Goal: Information Seeking & Learning: Learn about a topic

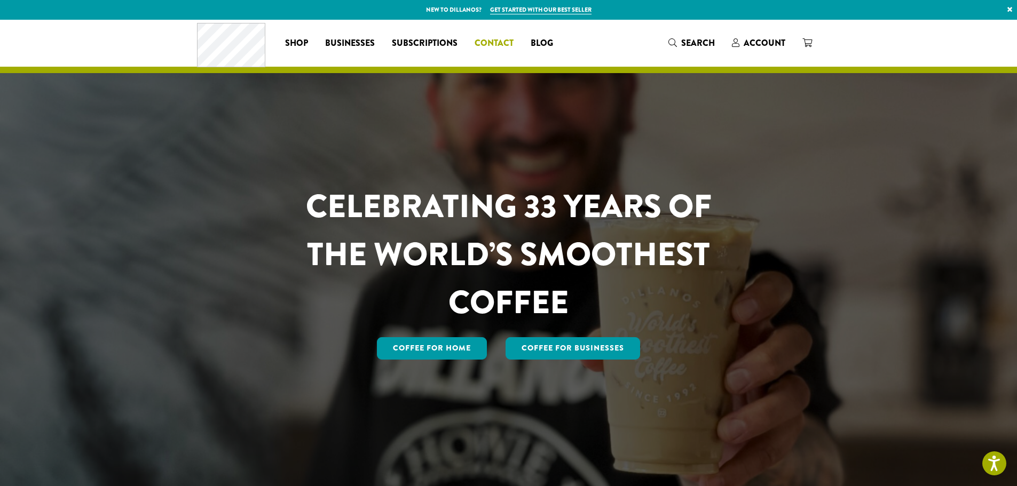
click at [490, 40] on span "Contact" at bounding box center [493, 43] width 39 height 13
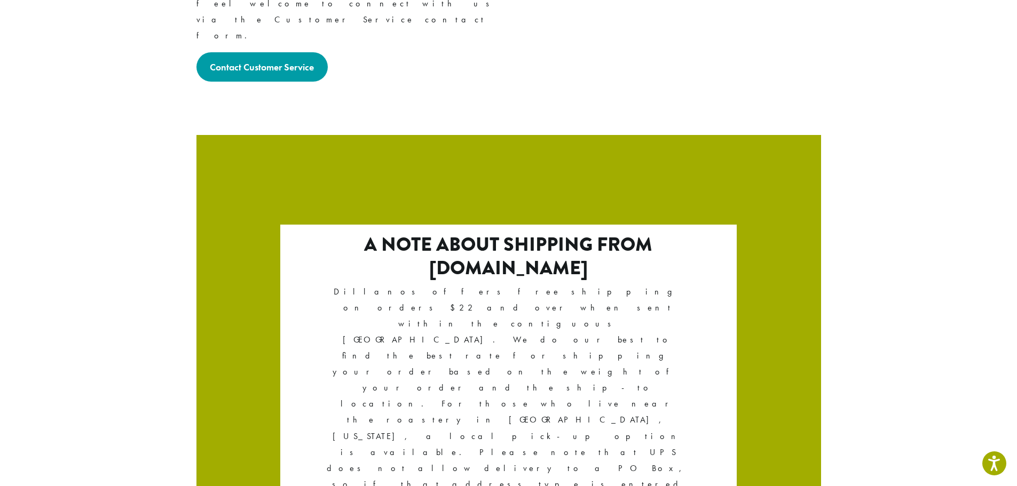
scroll to position [1770, 0]
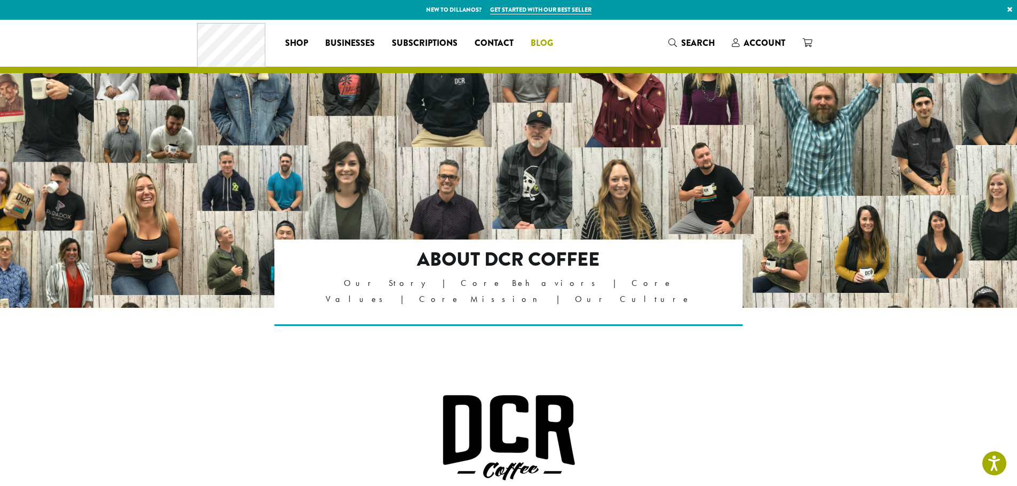
click at [537, 46] on span "Blog" at bounding box center [541, 43] width 22 height 13
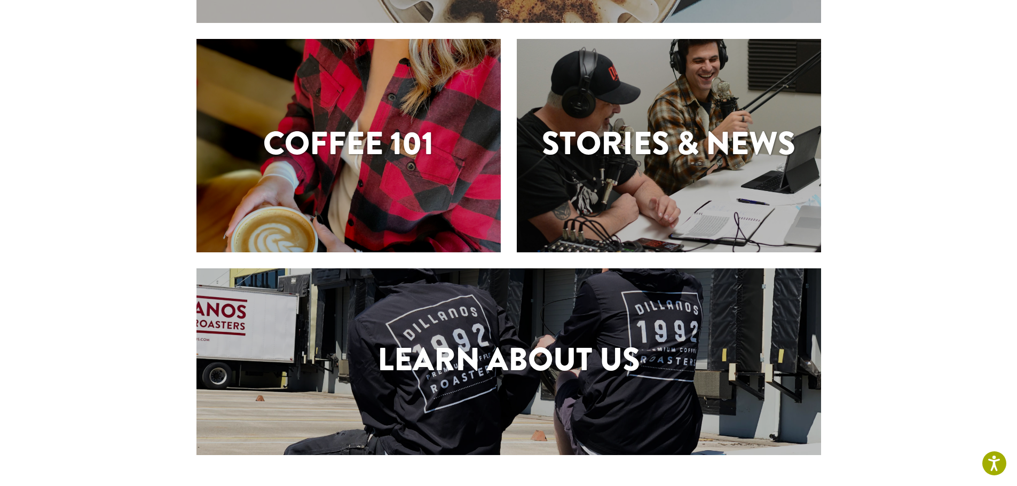
scroll to position [267, 0]
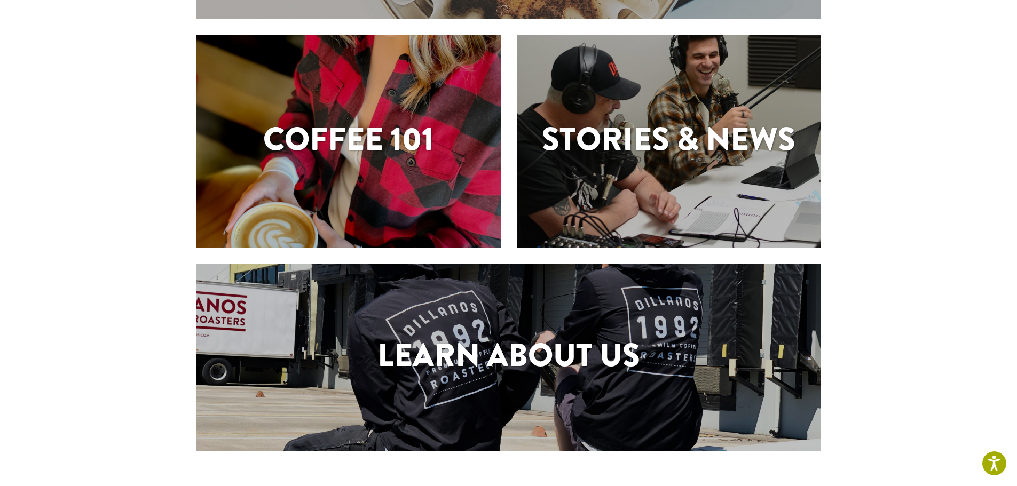
click at [630, 136] on h1 "Stories & News" at bounding box center [669, 139] width 304 height 48
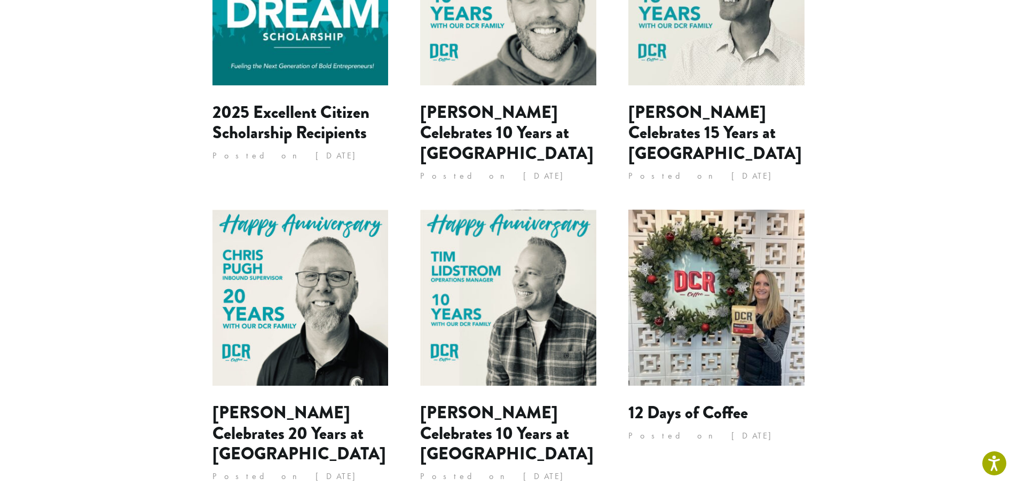
scroll to position [640, 0]
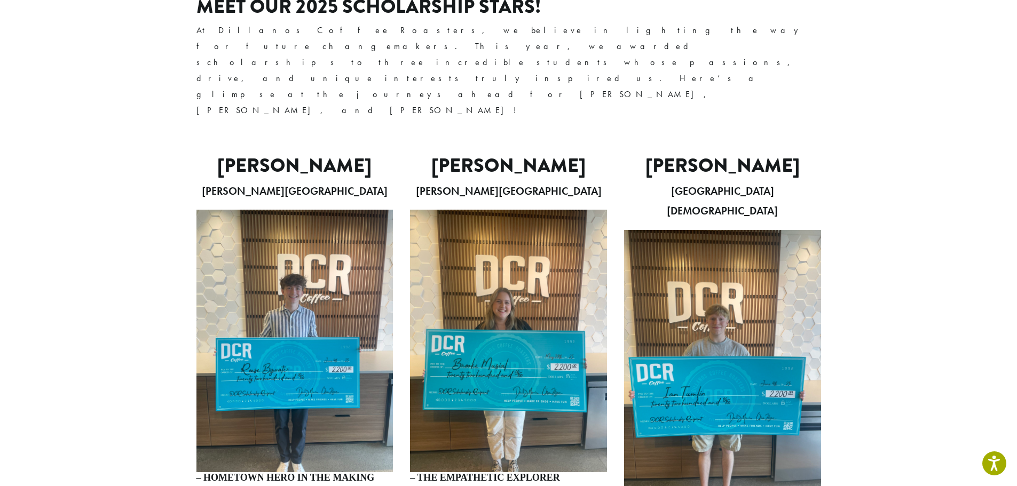
scroll to position [267, 0]
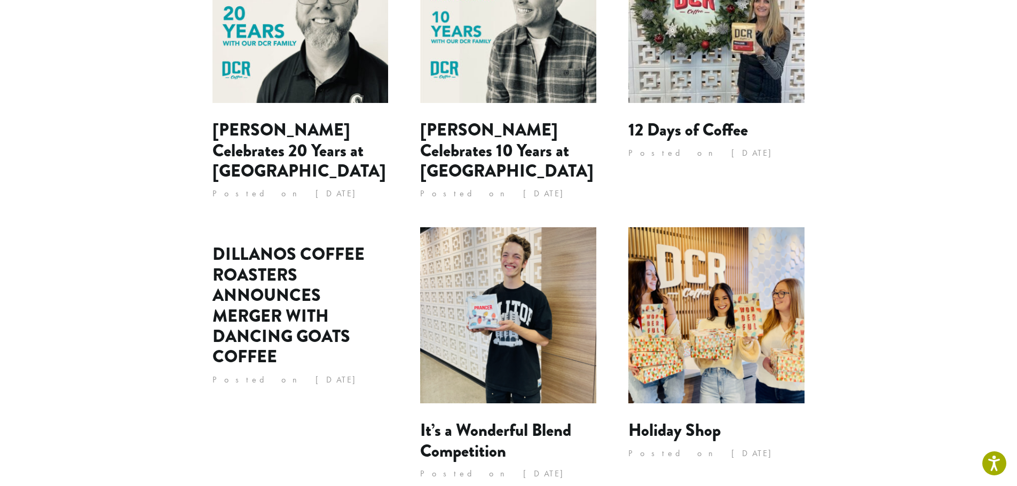
scroll to position [907, 0]
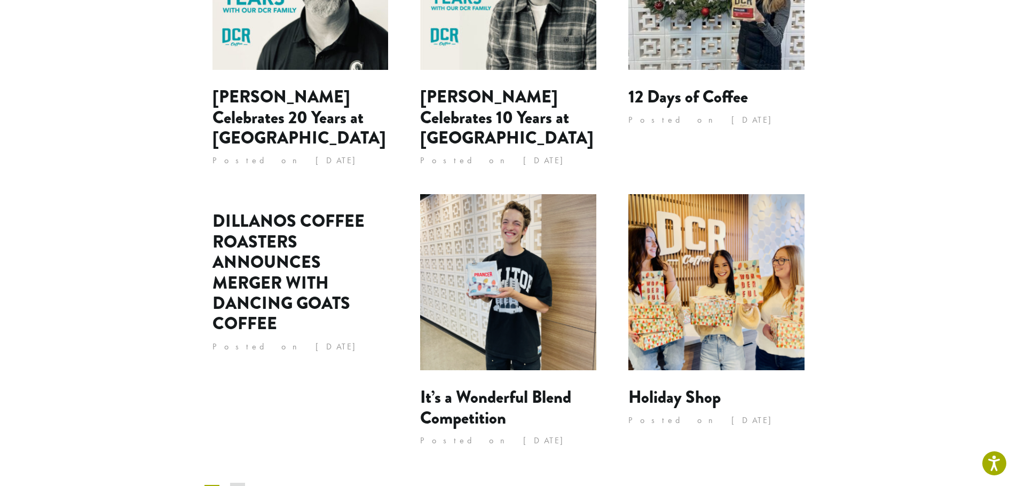
click at [230, 483] on link "2" at bounding box center [237, 491] width 15 height 17
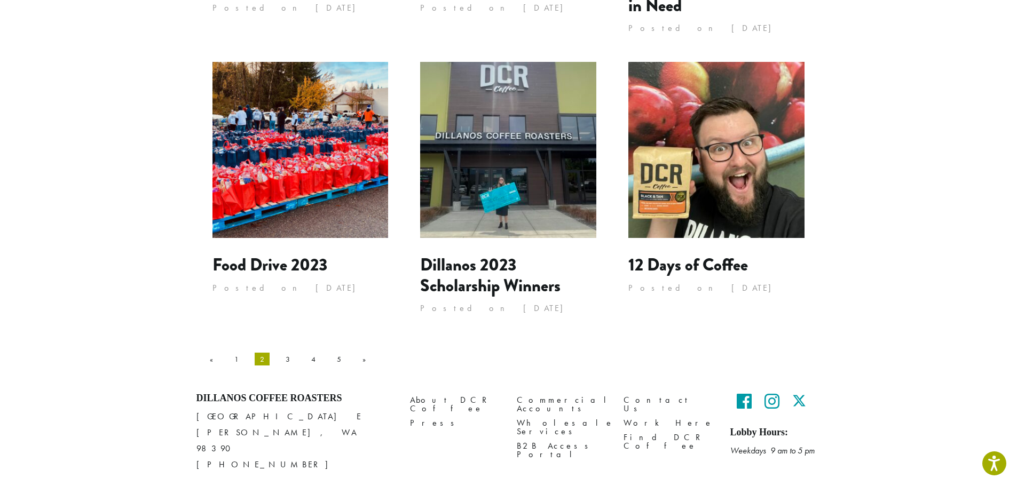
scroll to position [1005, 0]
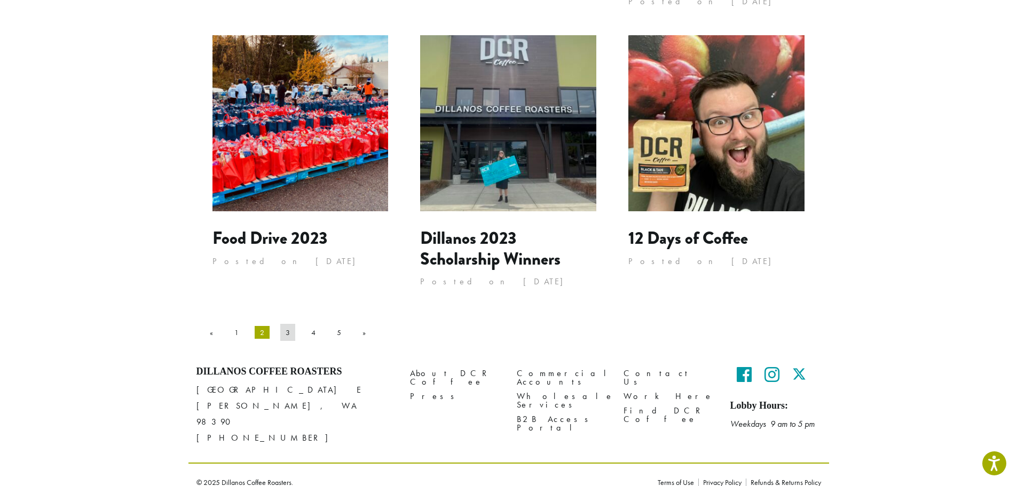
click at [280, 335] on link "3" at bounding box center [287, 332] width 15 height 17
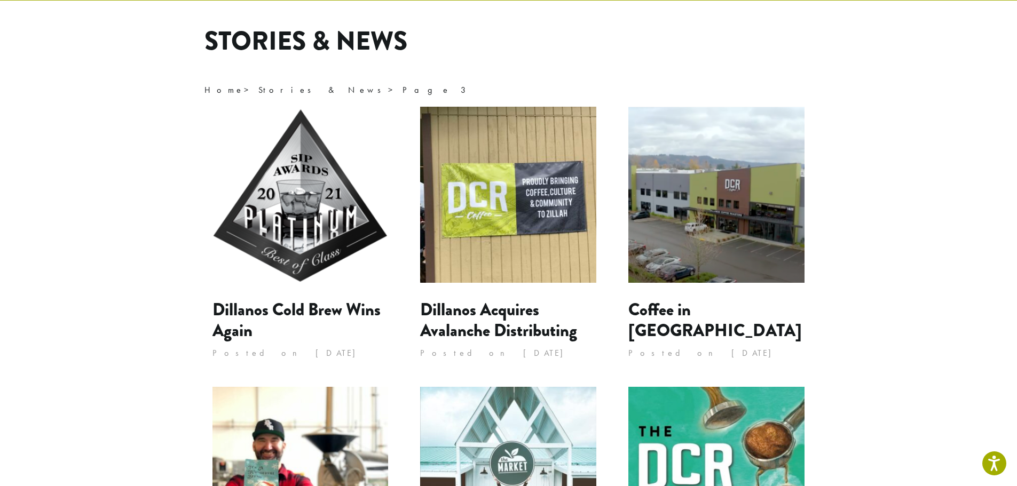
scroll to position [53, 0]
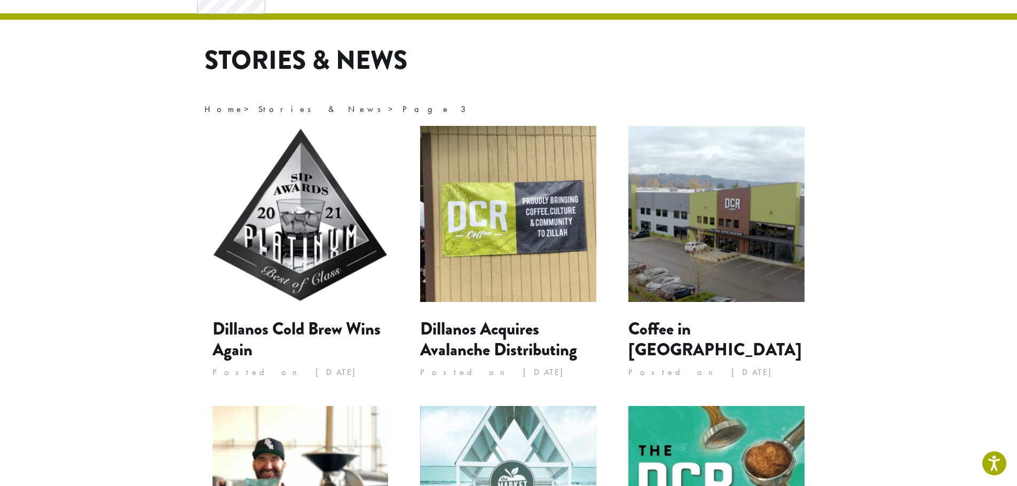
click at [497, 235] on img at bounding box center [508, 214] width 176 height 176
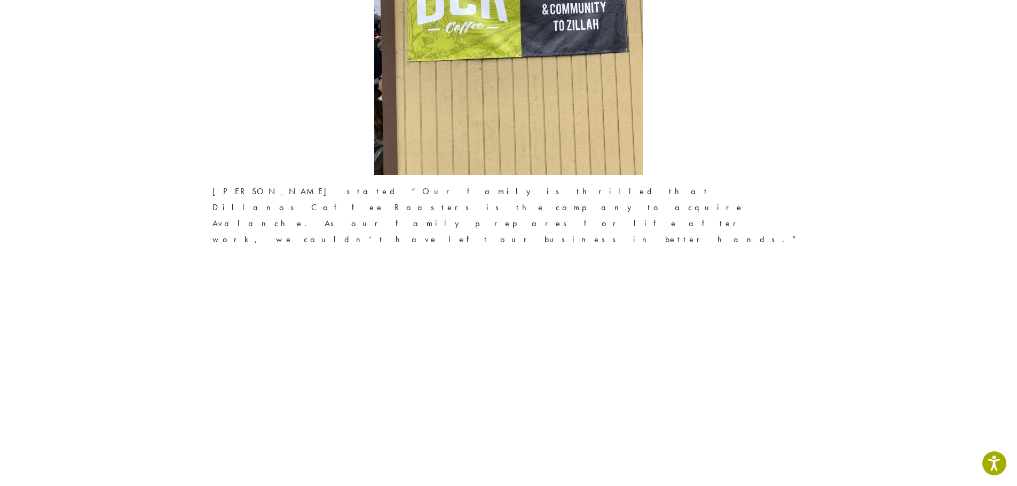
scroll to position [1421, 0]
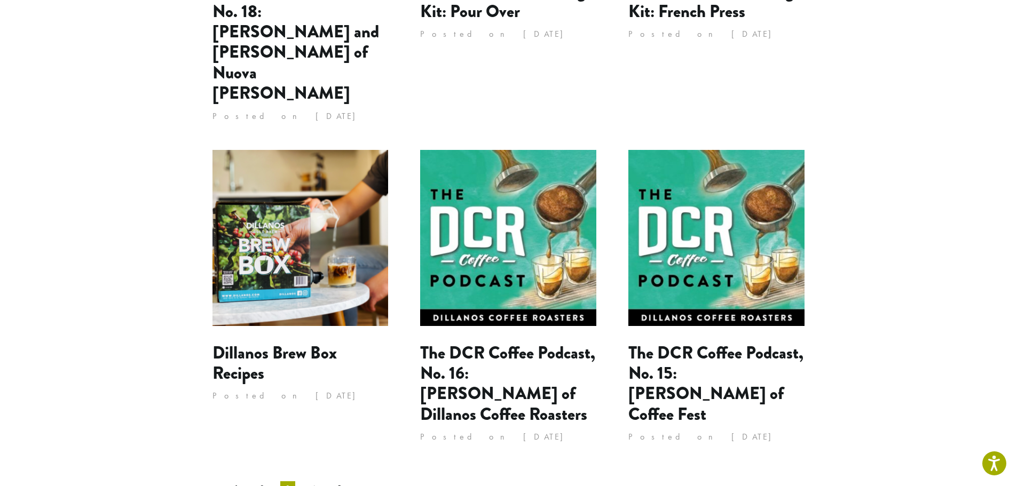
scroll to position [1014, 0]
click at [306, 479] on link "4" at bounding box center [313, 487] width 15 height 17
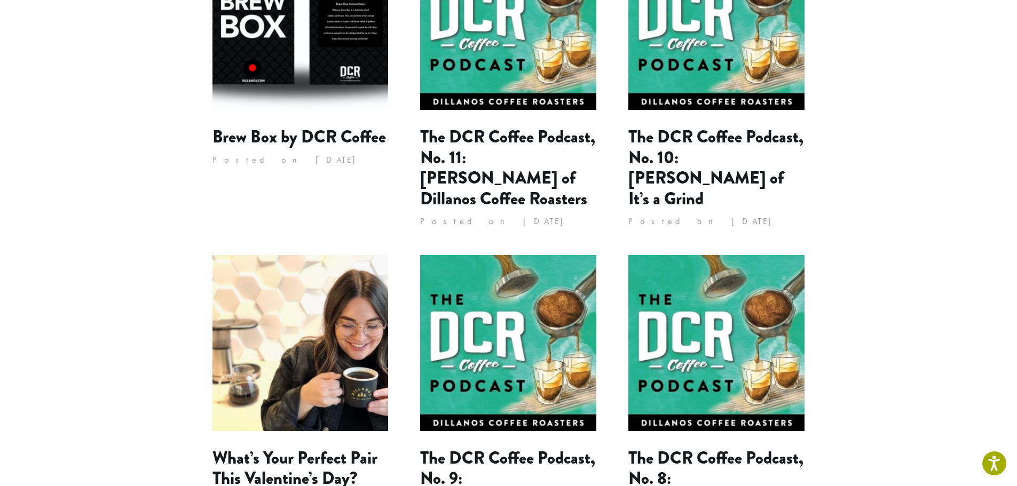
scroll to position [640, 0]
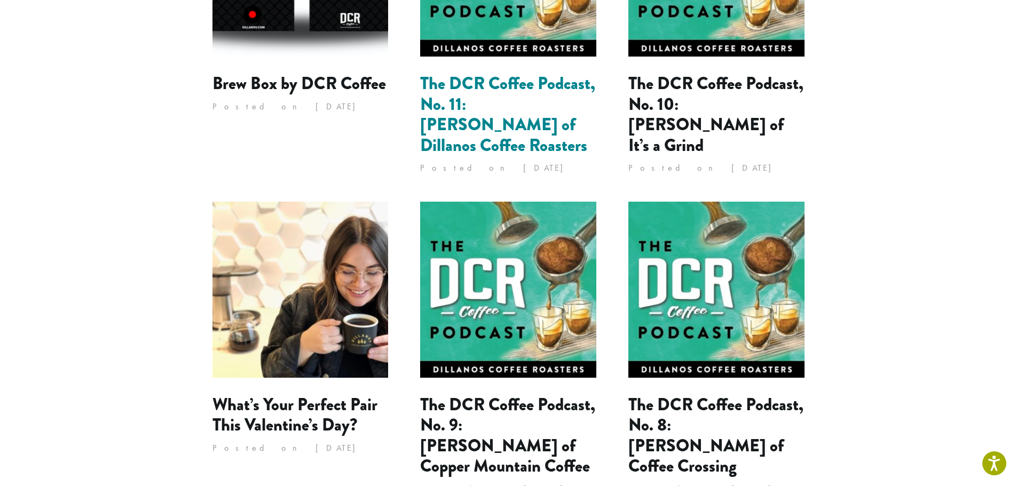
click at [522, 83] on link "The DCR Coffee Podcast, No. 11: [PERSON_NAME] of Dillanos Coffee Roasters" at bounding box center [507, 114] width 175 height 86
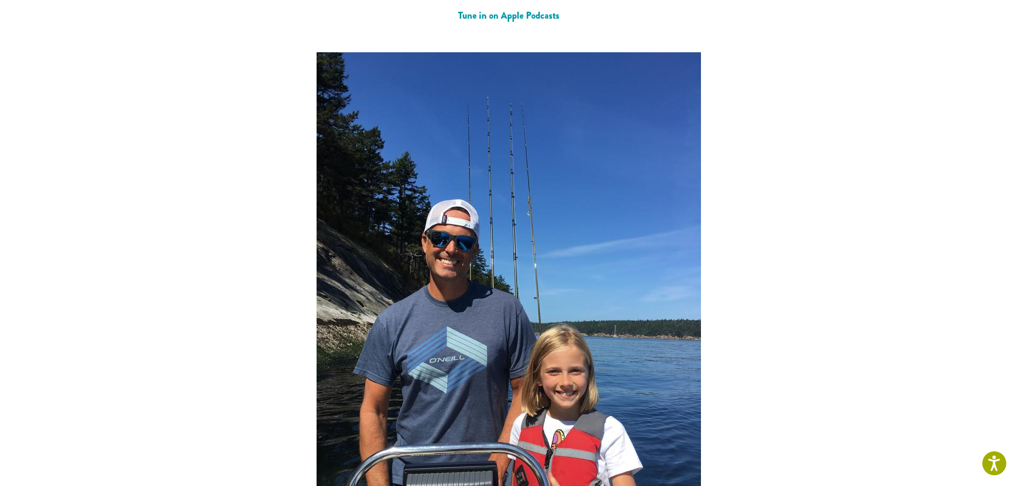
scroll to position [1530, 0]
